Goal: Complete application form

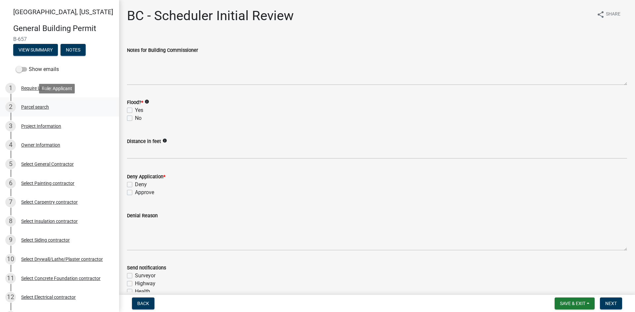
click at [35, 106] on div "Parcel search" at bounding box center [35, 107] width 28 height 5
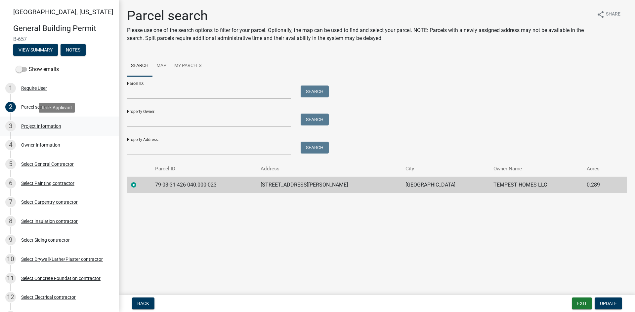
click at [48, 123] on div "3 Project Information" at bounding box center [56, 126] width 103 height 11
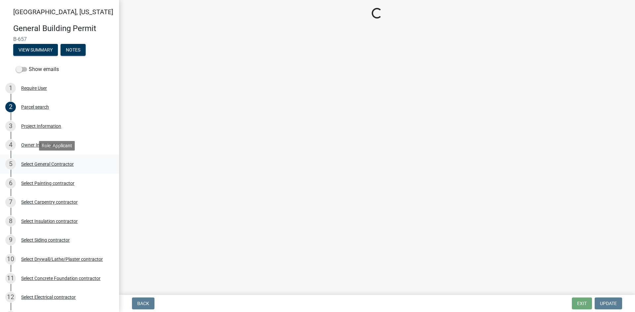
select select "f62e9ec7-2ce1-40c9-9d70-ac6e7ddc5d7c"
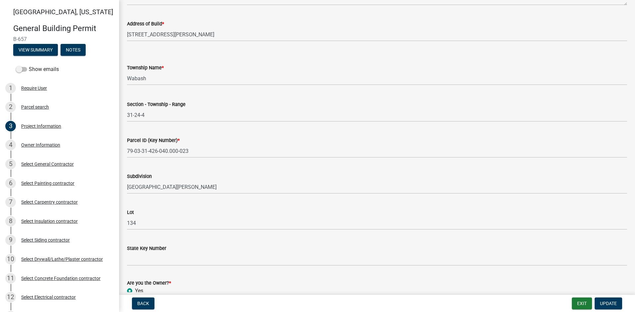
scroll to position [325, 0]
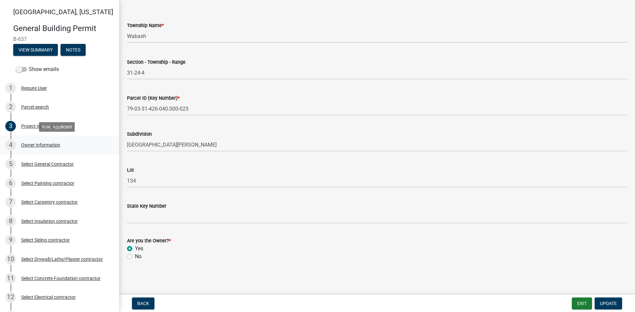
click at [42, 145] on div "Owner Information" at bounding box center [40, 145] width 39 height 5
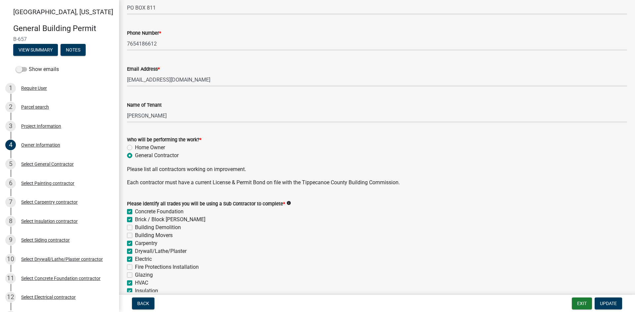
scroll to position [195, 0]
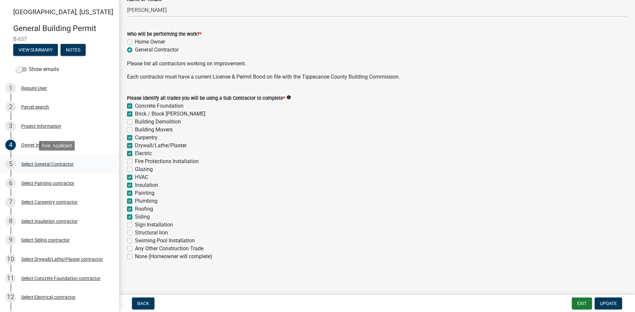
click at [34, 164] on div "Select General Contractor" at bounding box center [47, 164] width 53 height 5
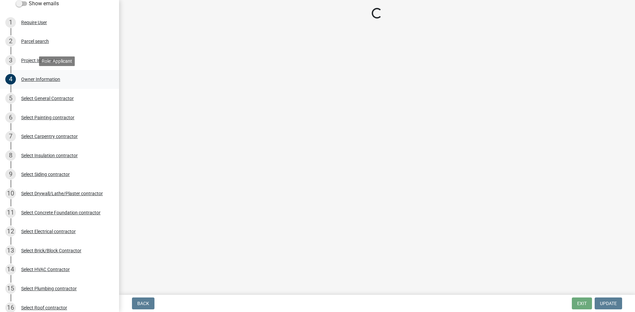
scroll to position [66, 0]
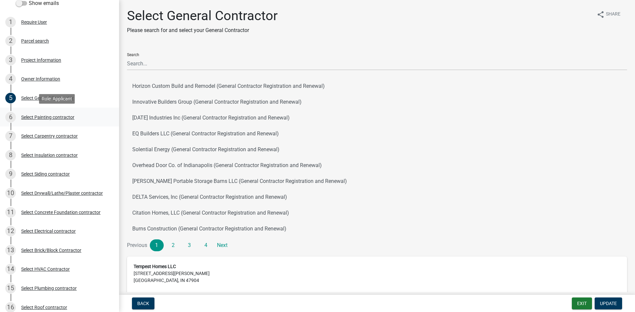
click at [54, 115] on div "Select Painting contractor" at bounding box center [47, 117] width 53 height 5
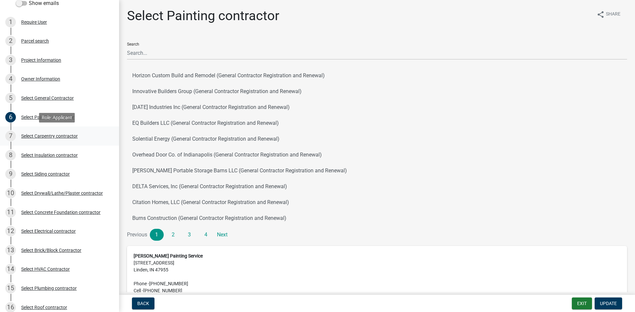
click at [27, 137] on div "Select Carpentry contractor" at bounding box center [49, 136] width 57 height 5
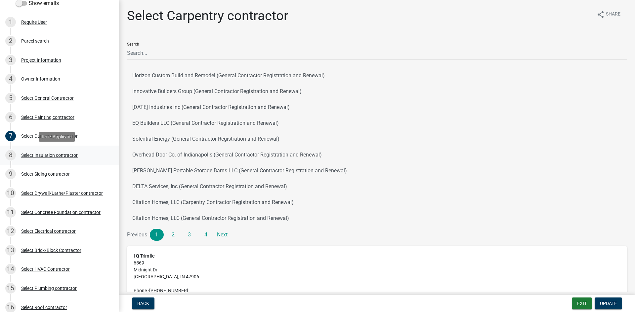
click at [41, 156] on div "Select Insulation contractor" at bounding box center [49, 155] width 57 height 5
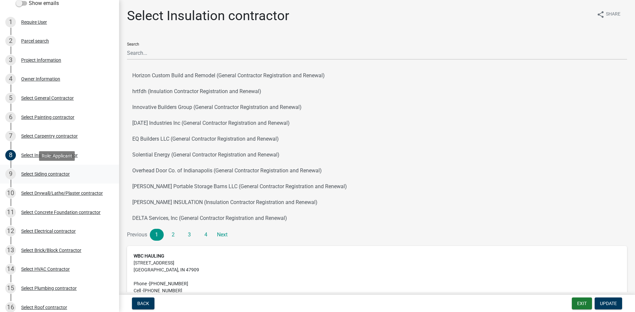
click at [43, 176] on div "Select Siding contractor" at bounding box center [45, 174] width 49 height 5
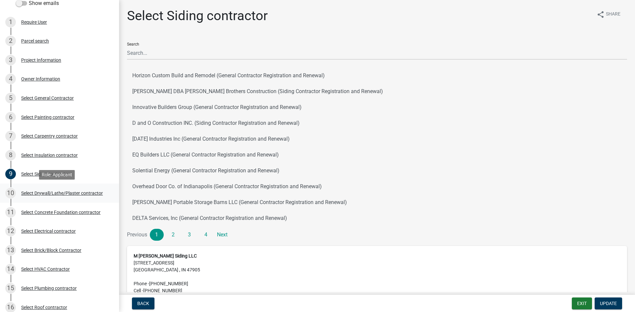
click at [49, 194] on div "Select Drywall/Lathe/Plaster contractor" at bounding box center [62, 193] width 82 height 5
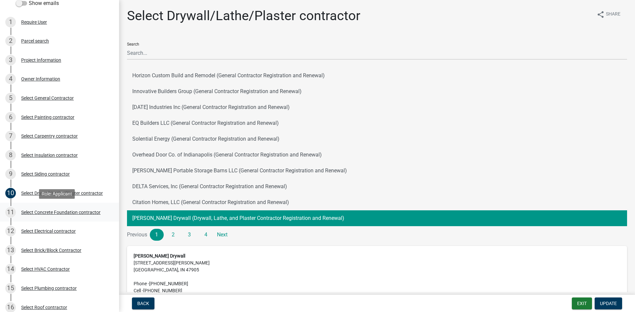
click at [53, 213] on div "Select Concrete Foundation contractor" at bounding box center [60, 212] width 79 height 5
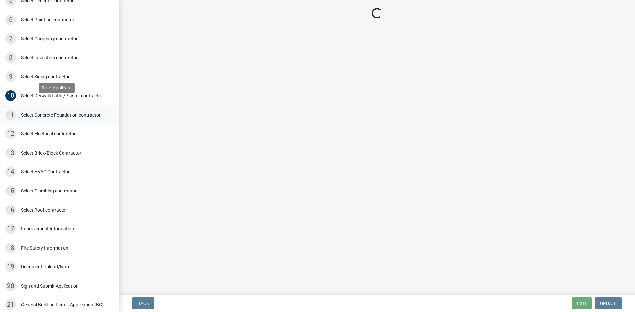
scroll to position [198, 0]
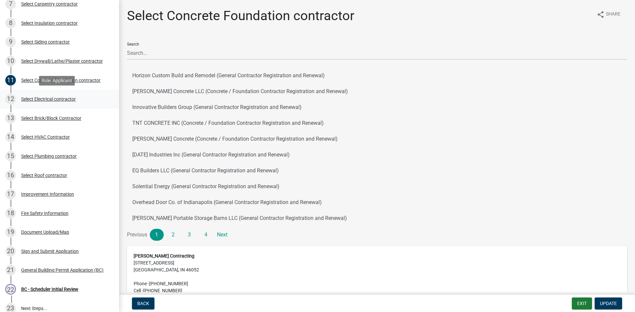
click at [50, 97] on div "Select Electrical contractor" at bounding box center [48, 99] width 55 height 5
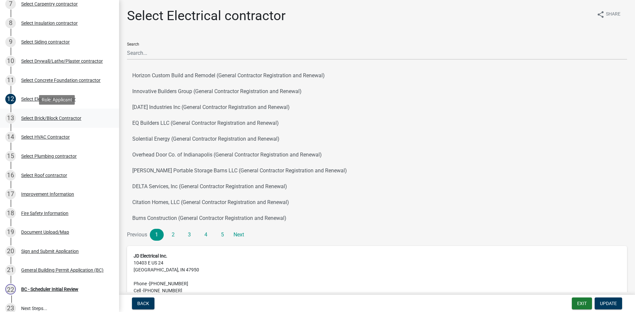
click at [55, 118] on div "Select Brick/Block Contractor" at bounding box center [51, 118] width 60 height 5
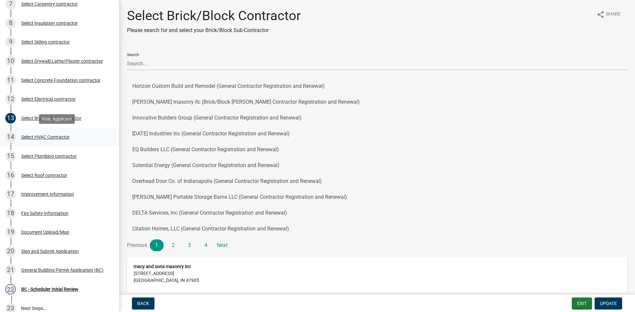
click at [54, 136] on div "Select HVAC Contractor" at bounding box center [45, 137] width 49 height 5
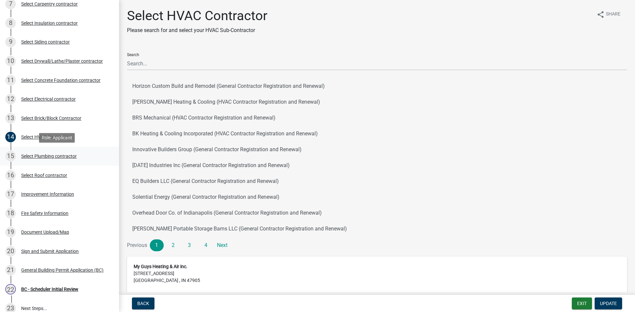
click at [42, 156] on div "Select Plumbing contractor" at bounding box center [49, 156] width 56 height 5
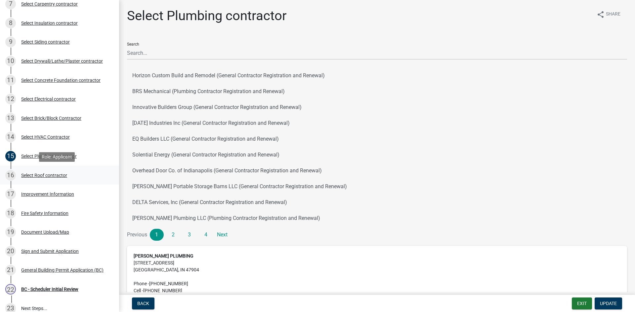
click at [42, 174] on div "Select Roof contractor" at bounding box center [44, 175] width 46 height 5
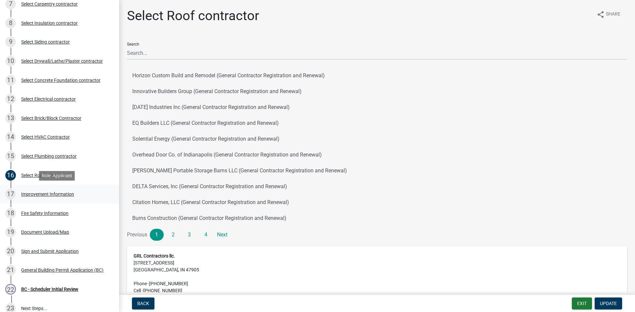
click at [42, 193] on div "Improvement Information" at bounding box center [47, 194] width 53 height 5
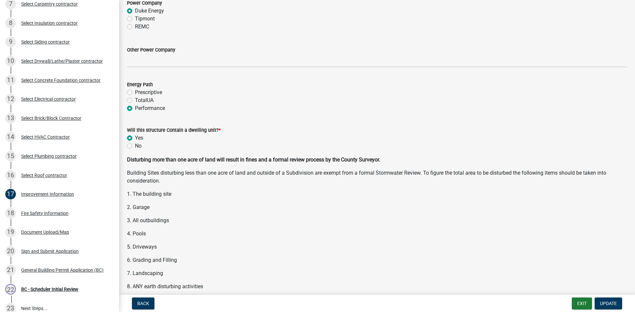
scroll to position [760, 0]
click at [42, 212] on div "Fire Safety Information" at bounding box center [44, 213] width 47 height 5
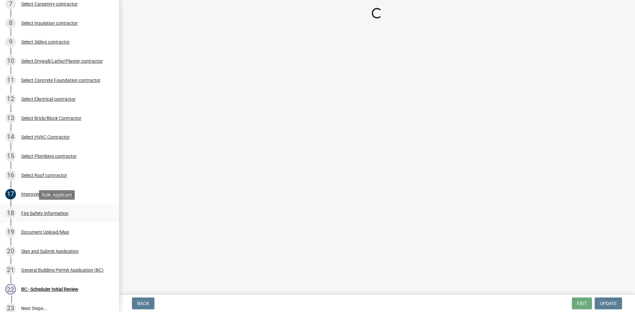
scroll to position [0, 0]
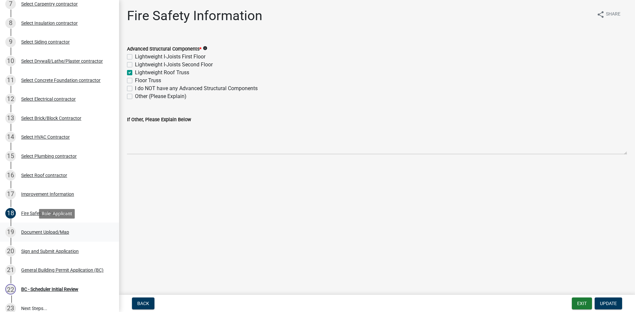
click at [40, 230] on div "Document Upload/Map" at bounding box center [45, 232] width 48 height 5
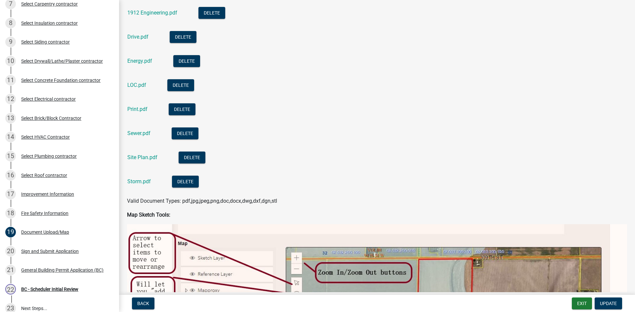
scroll to position [198, 0]
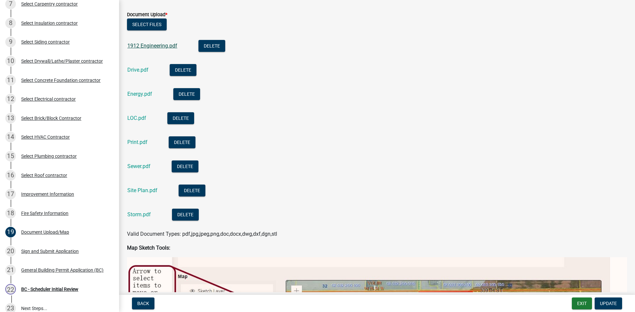
click at [150, 48] on link "1912 Engineering.pdf" at bounding box center [152, 46] width 50 height 6
click at [142, 67] on link "Drive.pdf" at bounding box center [137, 70] width 21 height 6
click at [146, 94] on link "Energy.pdf" at bounding box center [139, 94] width 25 height 6
click at [137, 165] on link "Sewer.pdf" at bounding box center [138, 166] width 23 height 6
click at [143, 191] on link "Site Plan.pdf" at bounding box center [142, 190] width 30 height 6
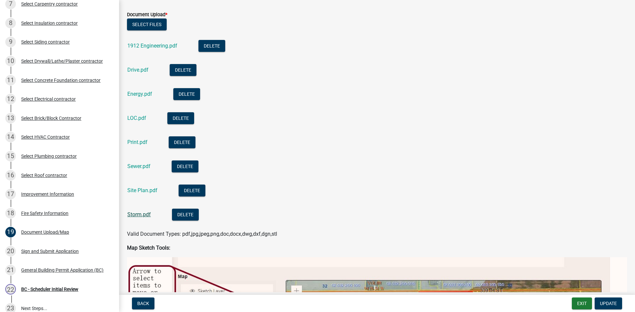
click at [138, 215] on link "Storm.pdf" at bounding box center [138, 215] width 23 height 6
click at [136, 142] on link "Print.pdf" at bounding box center [137, 142] width 20 height 6
click at [42, 191] on div "17 Improvement Information" at bounding box center [56, 194] width 103 height 11
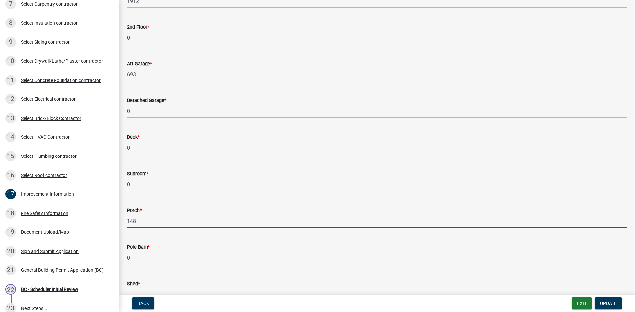
click at [143, 224] on input "148" at bounding box center [377, 222] width 500 height 14
type input "144"
click at [601, 300] on button "Update" at bounding box center [607, 304] width 27 height 12
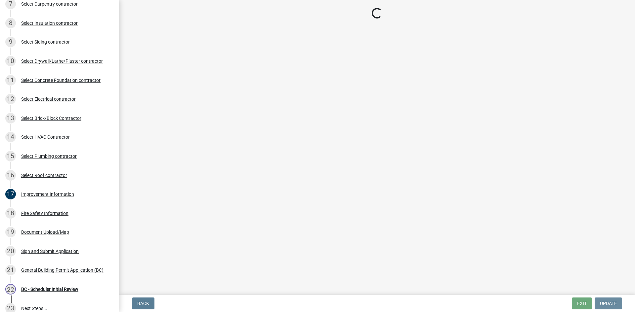
scroll to position [0, 0]
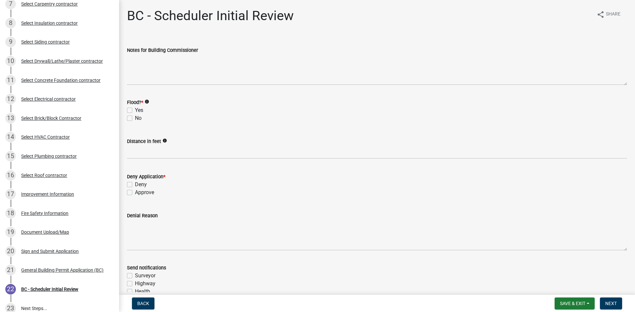
click at [135, 117] on label "No" at bounding box center [138, 118] width 7 height 8
click at [135, 117] on input "No" at bounding box center [137, 116] width 4 height 4
checkbox input "true"
checkbox input "false"
checkbox input "true"
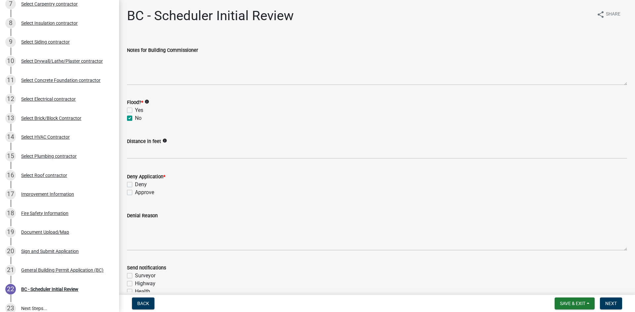
click at [135, 190] on label "Approve" at bounding box center [144, 193] width 19 height 8
click at [135, 190] on input "Approve" at bounding box center [137, 191] width 4 height 4
checkbox input "true"
checkbox input "false"
checkbox input "true"
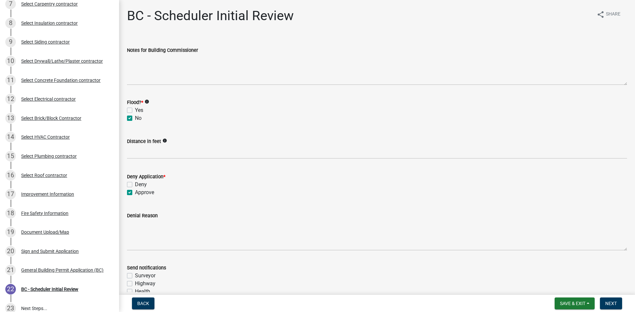
scroll to position [99, 0]
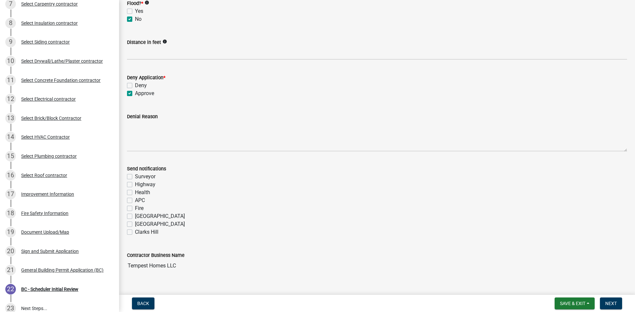
drag, startPoint x: 127, startPoint y: 208, endPoint x: 160, endPoint y: 210, distance: 32.5
click at [135, 208] on label "Fire" at bounding box center [139, 209] width 9 height 8
click at [135, 208] on input "Fire" at bounding box center [137, 207] width 4 height 4
checkbox input "true"
checkbox input "false"
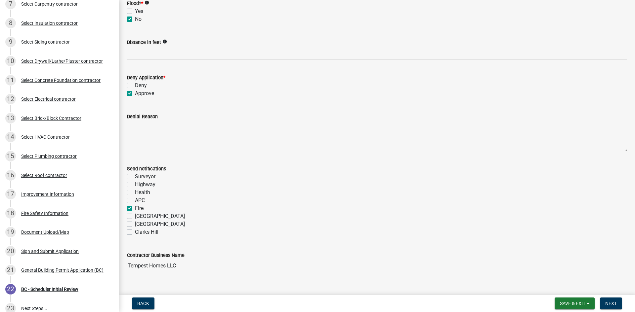
checkbox input "false"
checkbox input "true"
checkbox input "false"
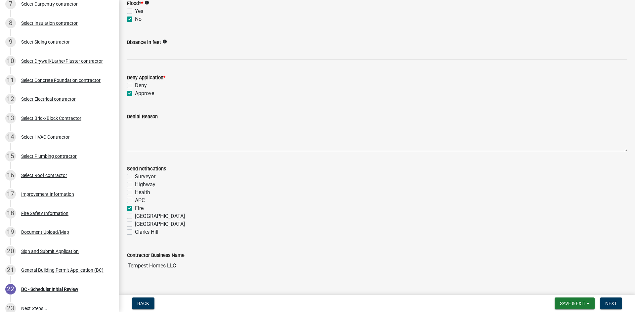
checkbox input "false"
click at [612, 304] on span "Next" at bounding box center [611, 303] width 12 height 5
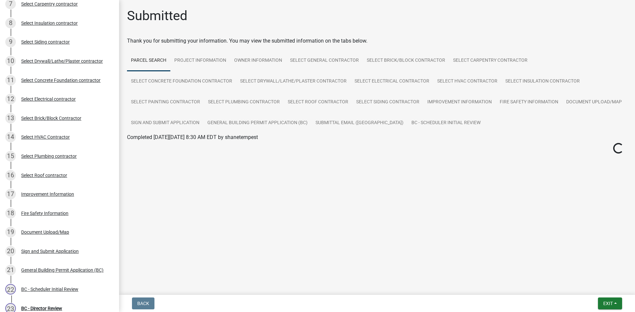
scroll to position [217, 0]
